Goal: Navigation & Orientation: Find specific page/section

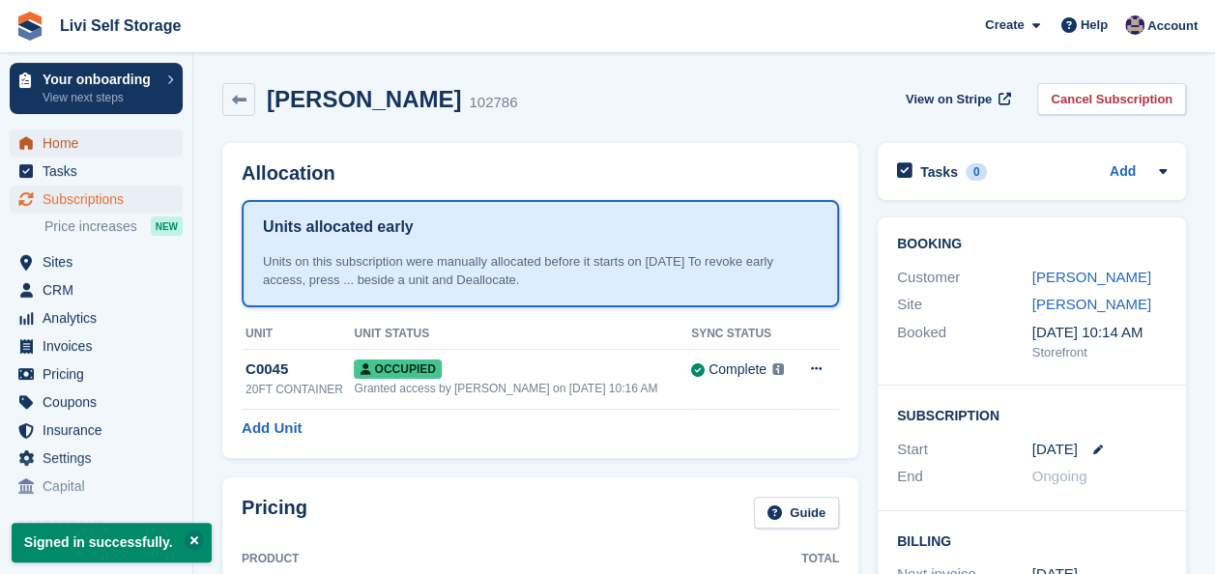
click at [65, 145] on span "Home" at bounding box center [101, 143] width 116 height 27
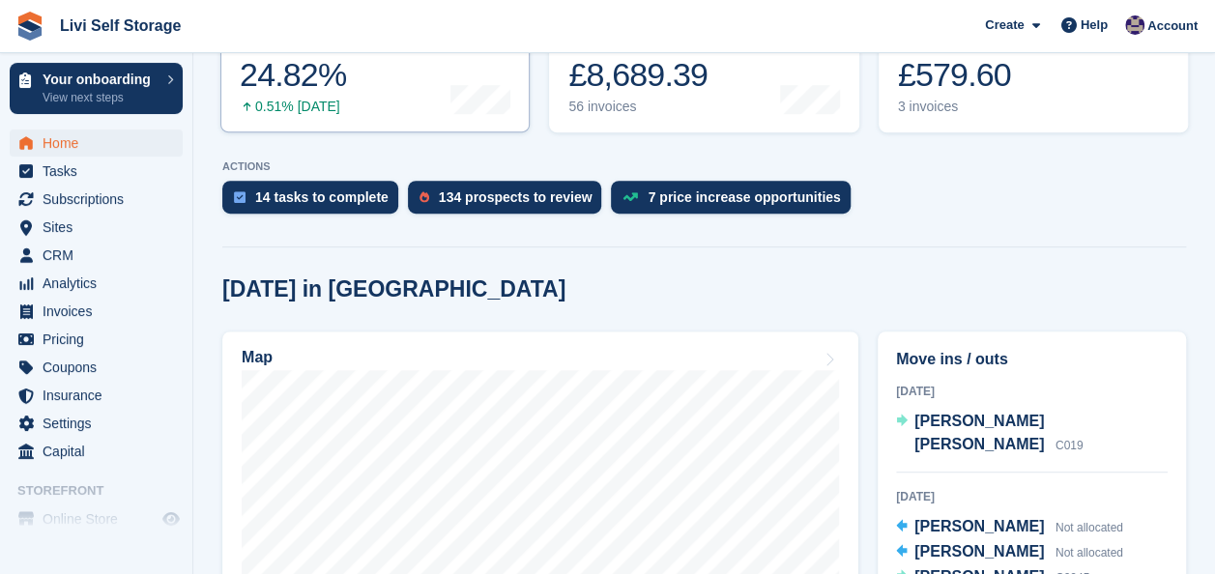
scroll to position [483, 0]
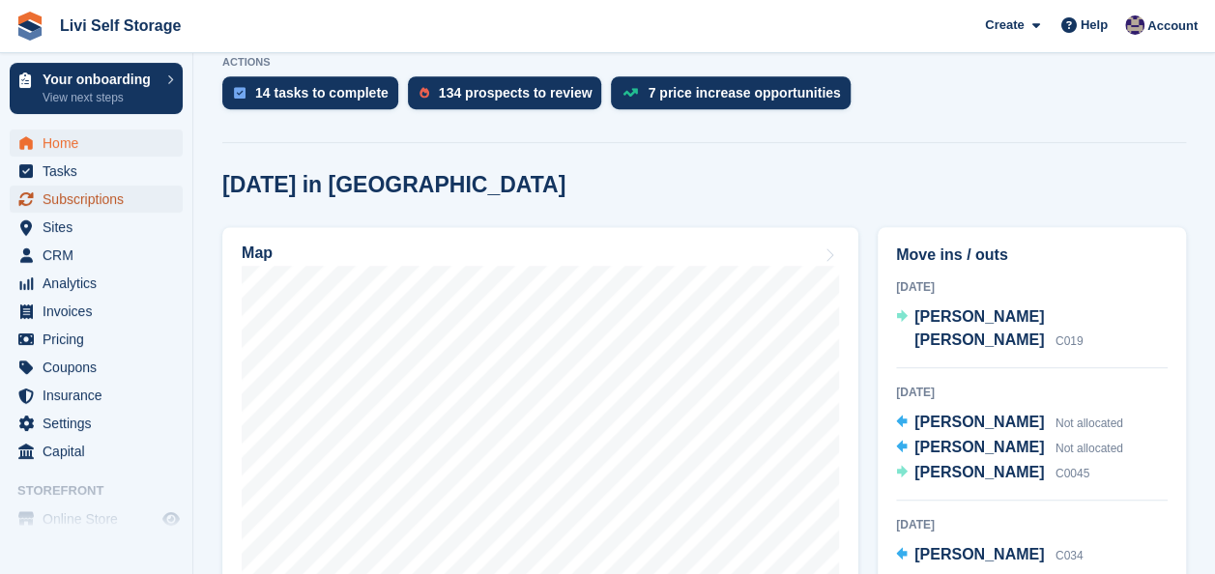
click at [64, 203] on span "Subscriptions" at bounding box center [101, 199] width 116 height 27
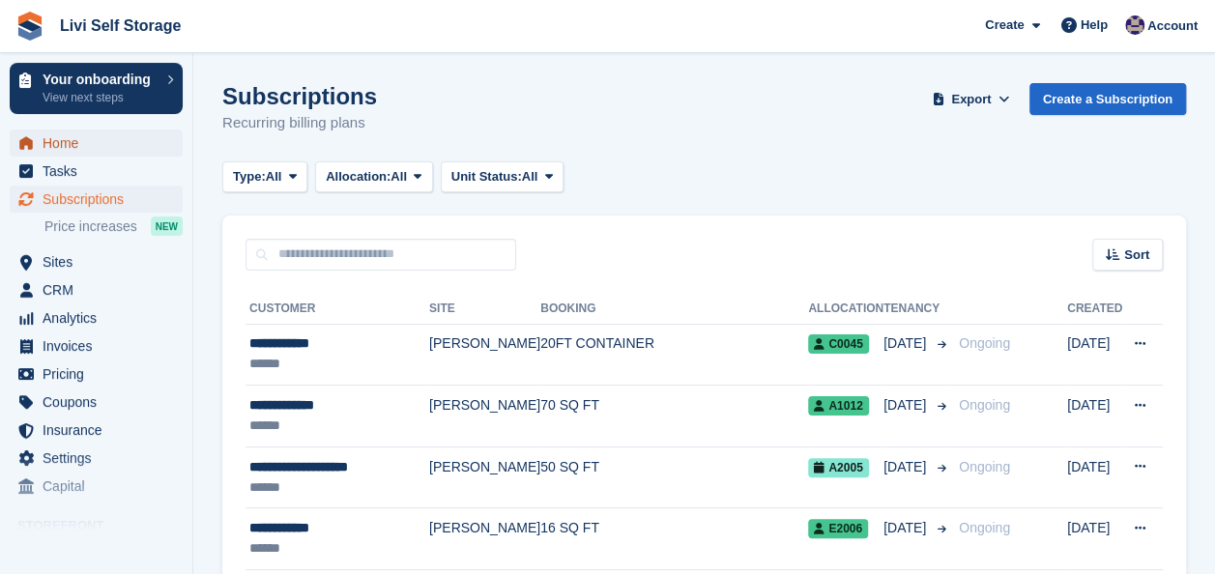
click at [69, 147] on span "Home" at bounding box center [101, 143] width 116 height 27
